Goal: Task Accomplishment & Management: Manage account settings

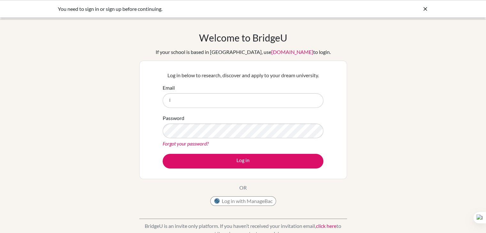
type input "[EMAIL_ADDRESS][DOMAIN_NAME]"
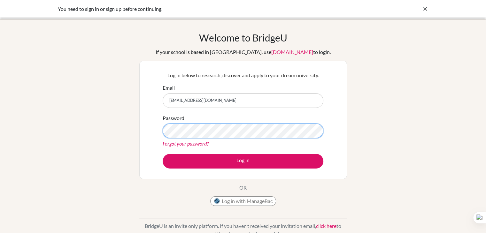
click at [163, 154] on button "Log in" at bounding box center [243, 161] width 161 height 15
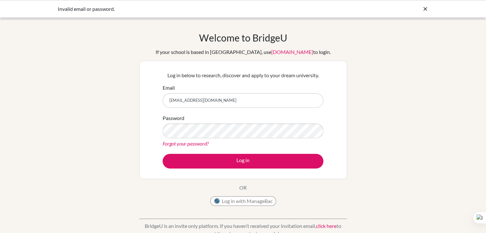
click at [427, 10] on icon at bounding box center [425, 9] width 6 height 6
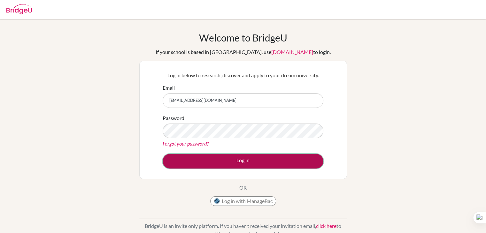
click at [308, 157] on button "Log in" at bounding box center [243, 161] width 161 height 15
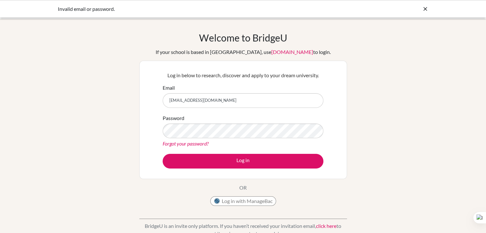
click at [194, 143] on link "Forgot your password?" at bounding box center [186, 144] width 46 height 6
drag, startPoint x: 223, startPoint y: 100, endPoint x: 194, endPoint y: 96, distance: 28.4
click at [194, 96] on input "[EMAIL_ADDRESS][DOMAIN_NAME]" at bounding box center [243, 100] width 161 height 15
type input "[EMAIL_ADDRESS][DOMAIN_NAME]"
click at [163, 154] on button "Log in" at bounding box center [243, 161] width 161 height 15
